Goal: Task Accomplishment & Management: Use online tool/utility

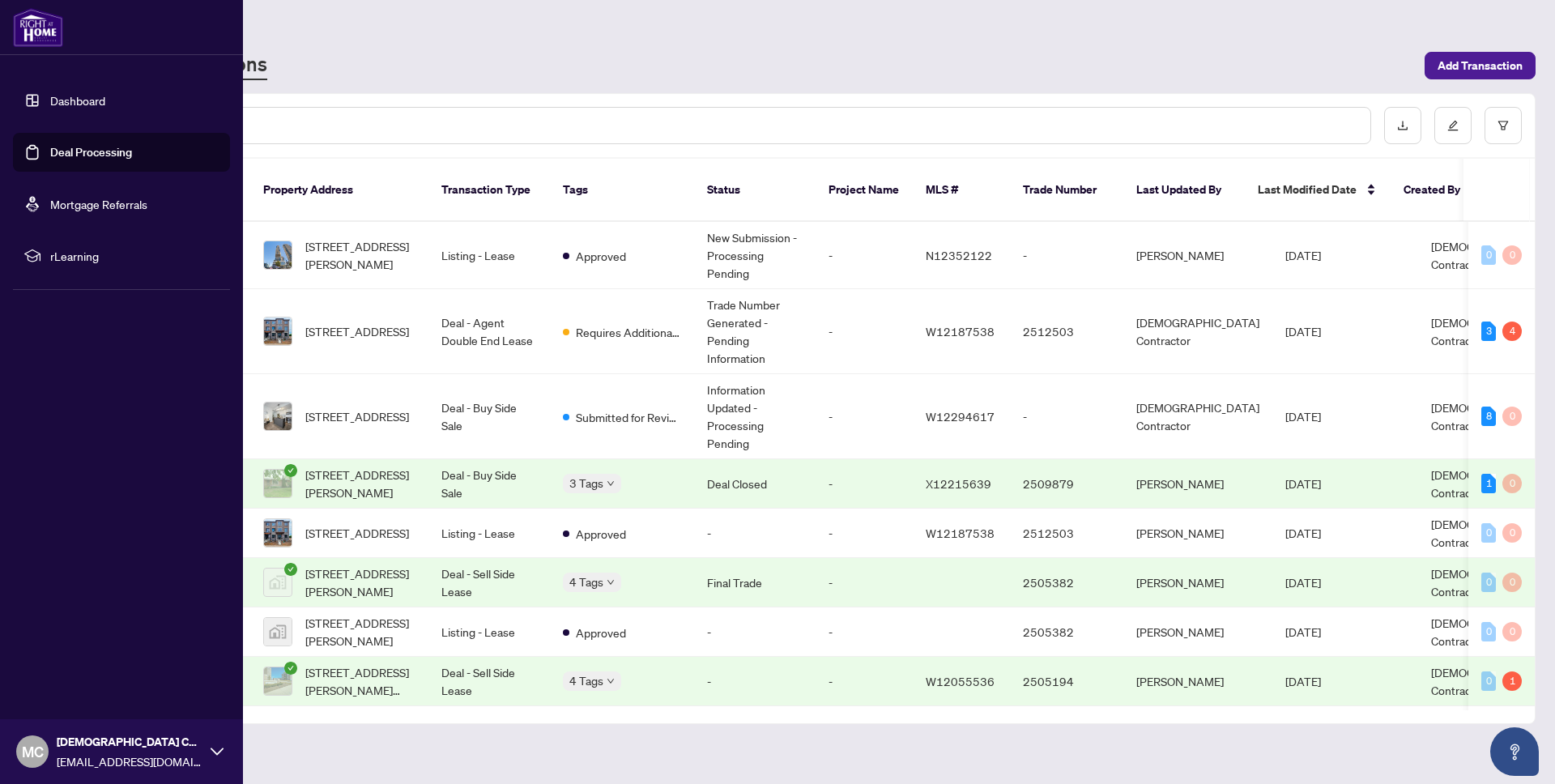
click at [82, 101] on link "Dashboard" at bounding box center [77, 100] width 55 height 14
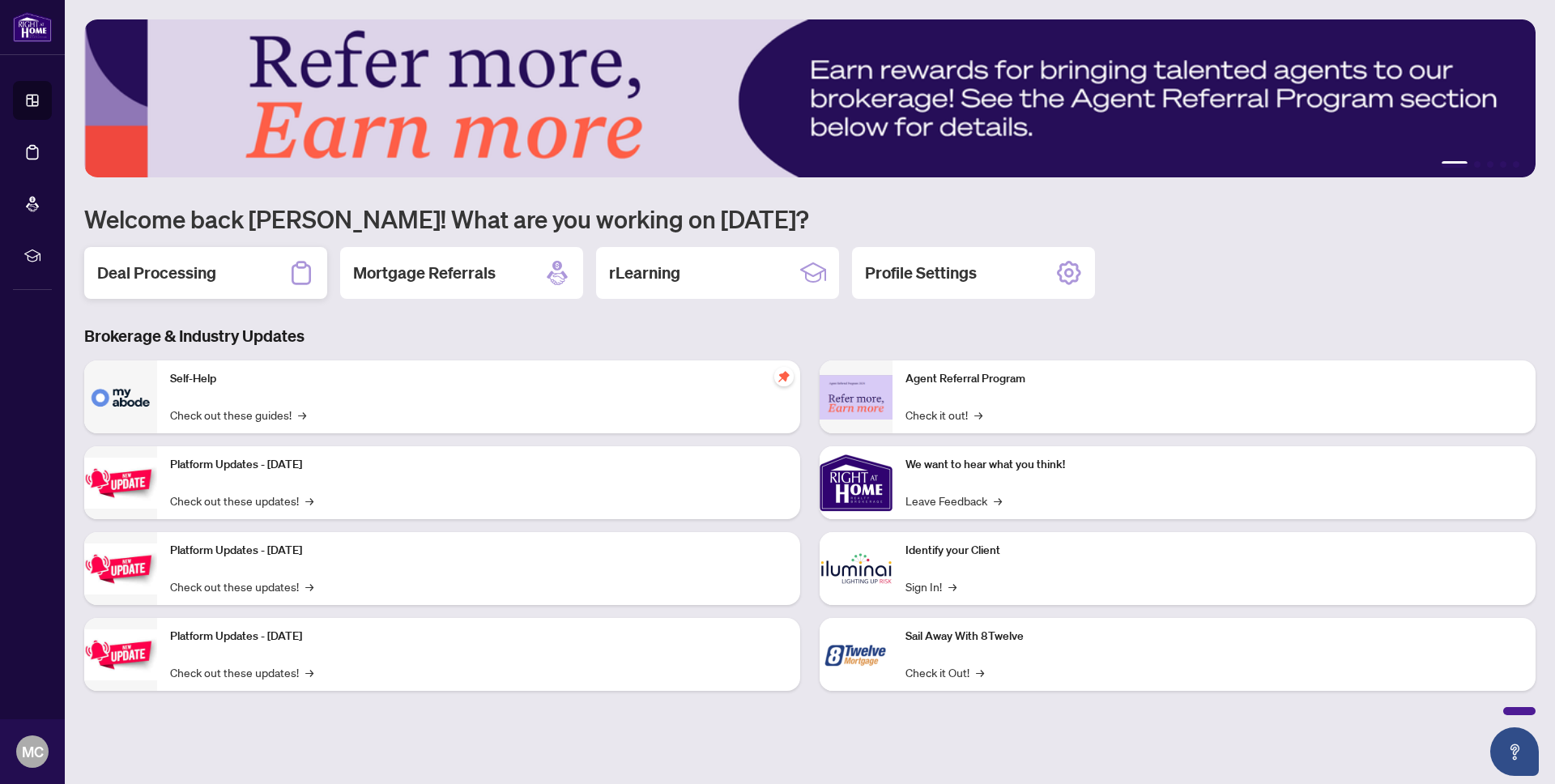
click at [162, 279] on h2 "Deal Processing" at bounding box center [157, 273] width 119 height 23
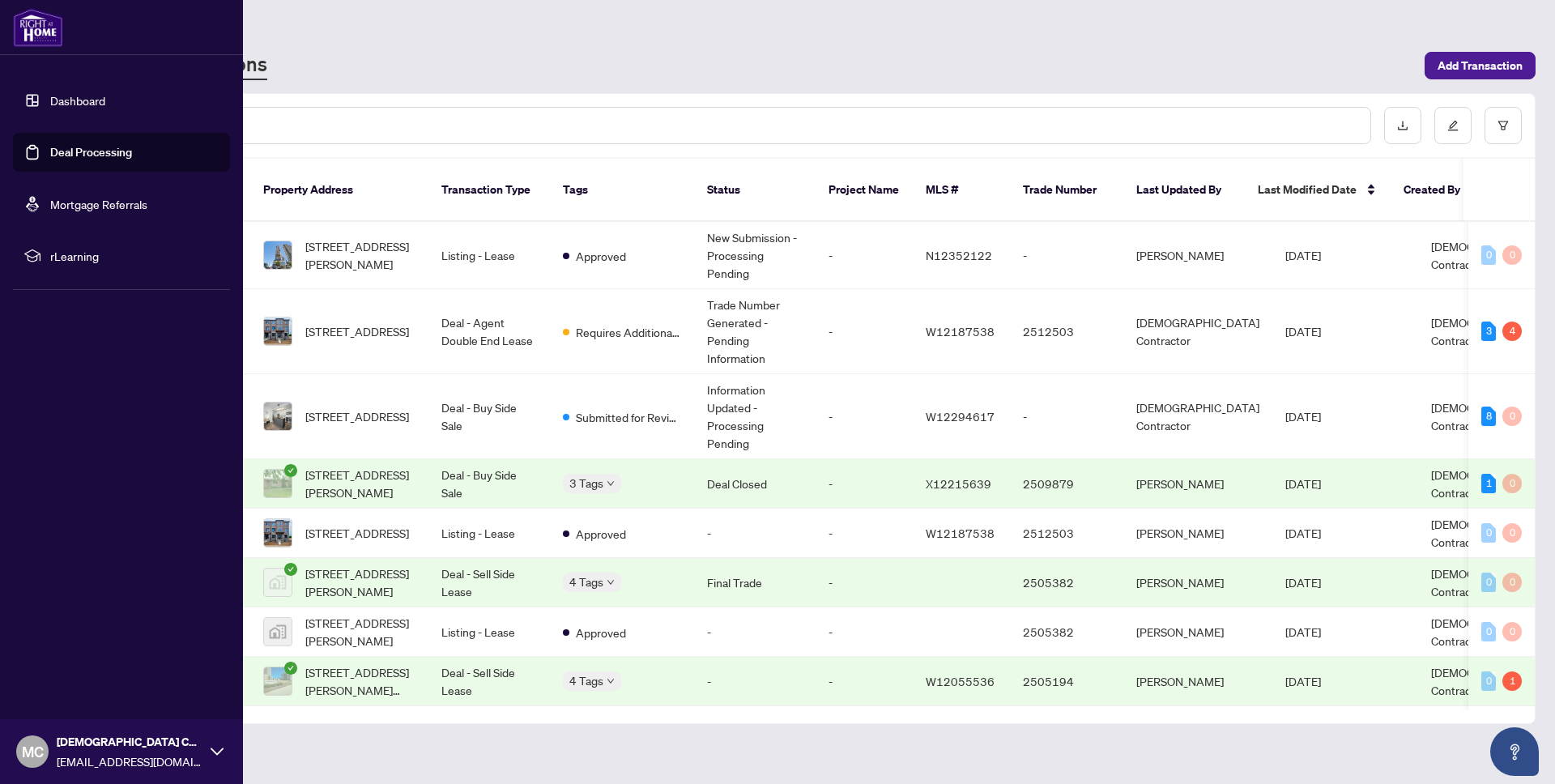
click at [75, 105] on link "Dashboard" at bounding box center [77, 100] width 55 height 14
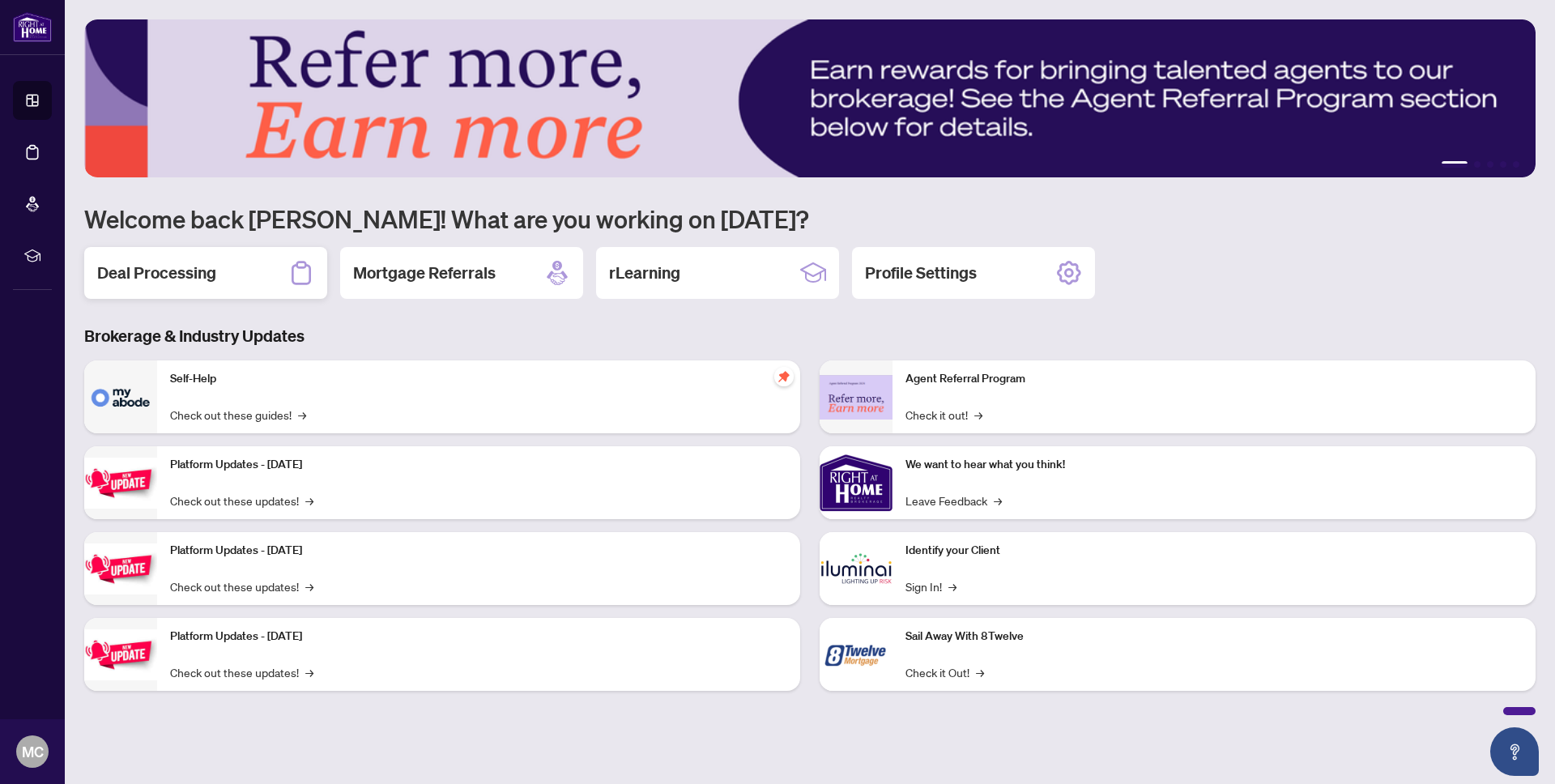
click at [140, 280] on h2 "Deal Processing" at bounding box center [157, 273] width 119 height 23
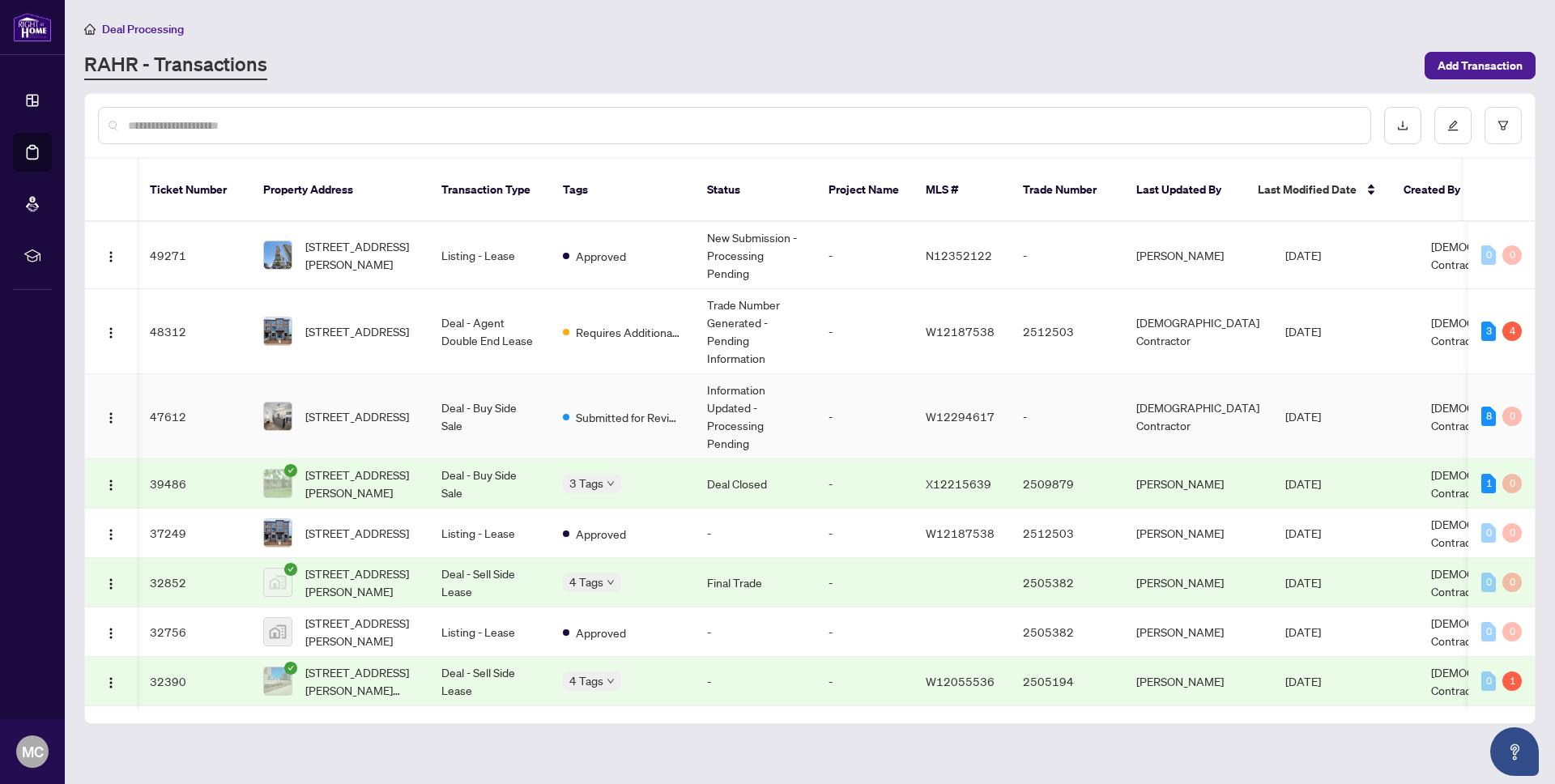
scroll to position [0, 1]
